Goal: Information Seeking & Learning: Learn about a topic

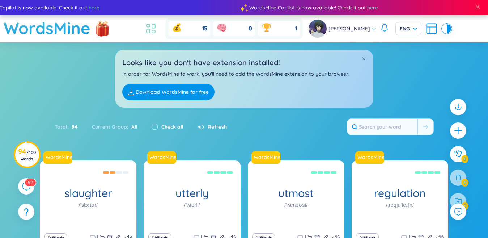
click at [152, 26] on icon at bounding box center [153, 26] width 3 height 4
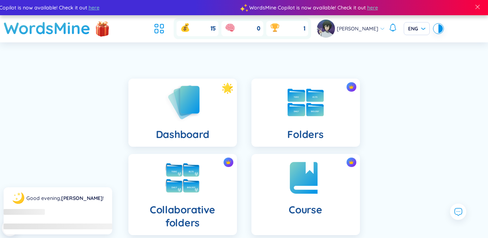
scroll to position [181, 0]
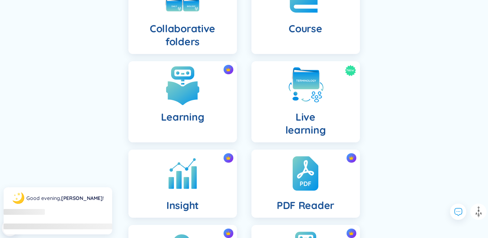
click at [173, 93] on img at bounding box center [183, 85] width 40 height 40
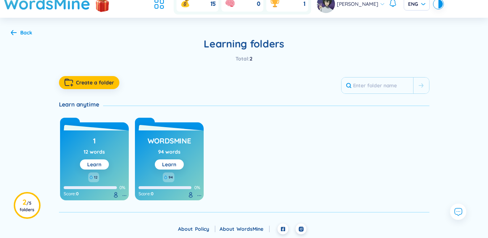
scroll to position [25, 0]
click at [178, 163] on button "Learn" at bounding box center [169, 164] width 29 height 10
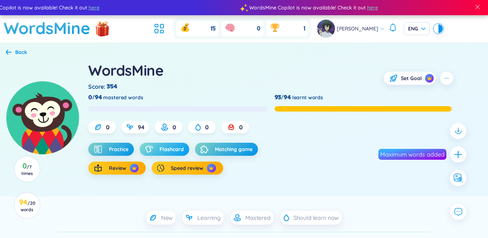
click at [173, 150] on span "Flashcard" at bounding box center [172, 149] width 24 height 7
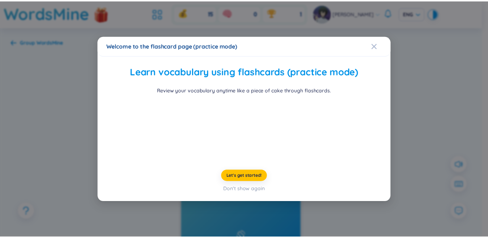
scroll to position [22, 0]
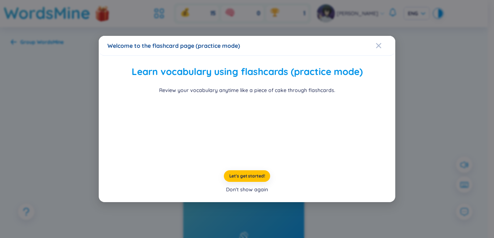
click at [248, 193] on div "Don't show again" at bounding box center [247, 189] width 42 height 8
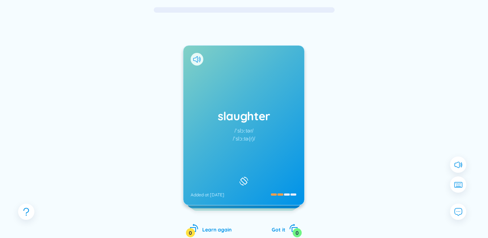
scroll to position [72, 0]
